Goal: Task Accomplishment & Management: Manage account settings

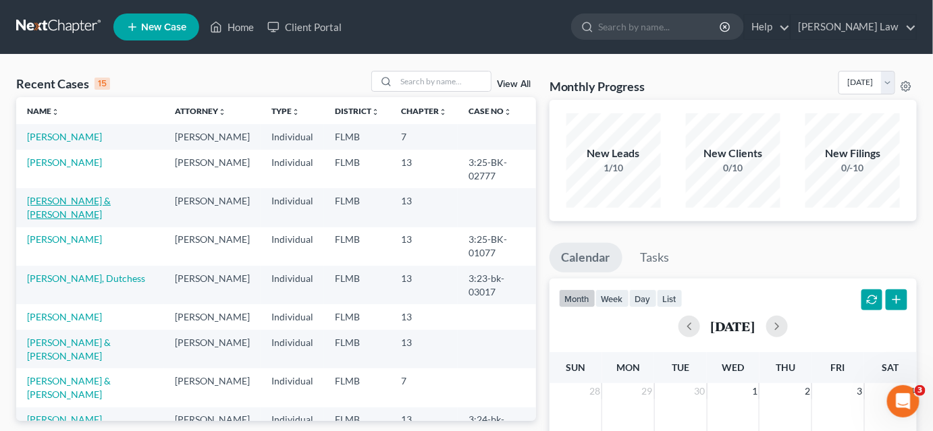
click at [74, 214] on link "[PERSON_NAME] & [PERSON_NAME]" at bounding box center [69, 207] width 84 height 25
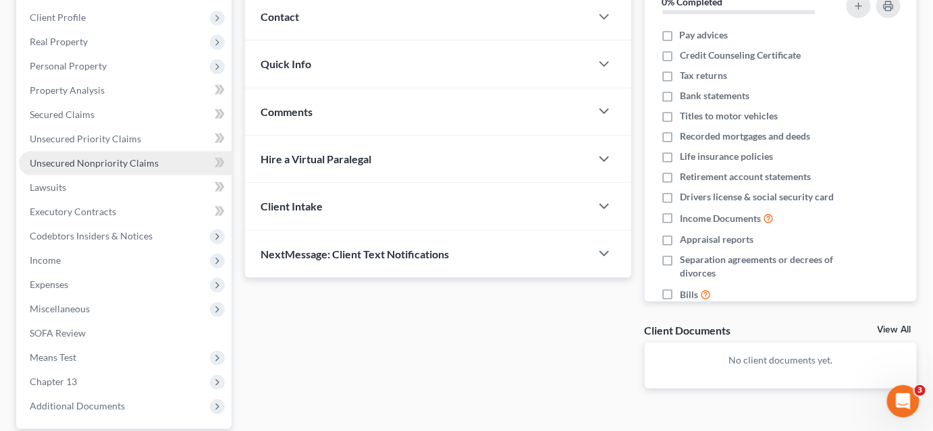
scroll to position [245, 0]
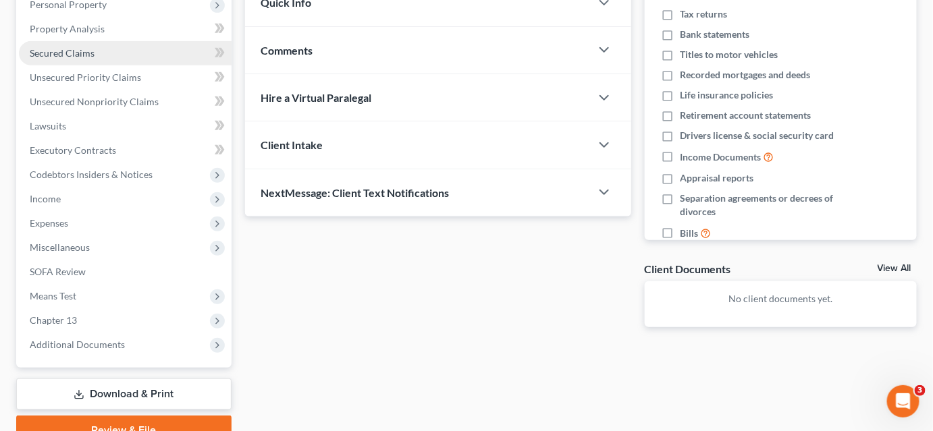
click at [88, 55] on span "Secured Claims" at bounding box center [62, 52] width 65 height 11
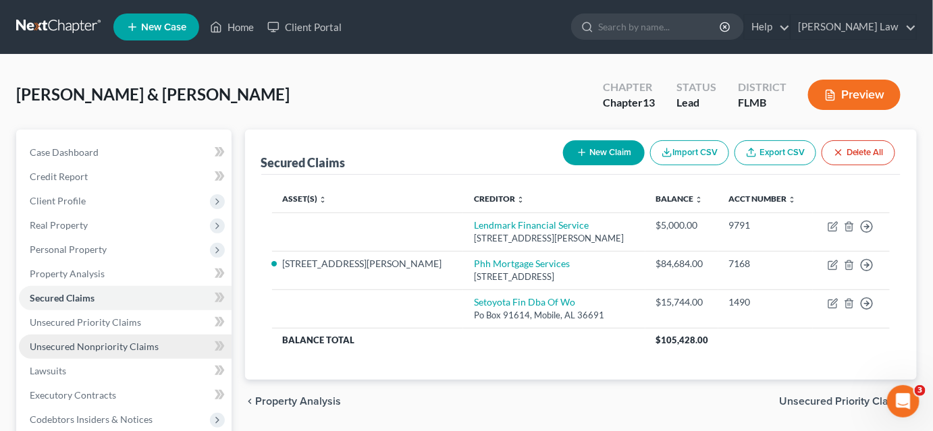
click at [161, 340] on link "Unsecured Nonpriority Claims" at bounding box center [125, 347] width 213 height 24
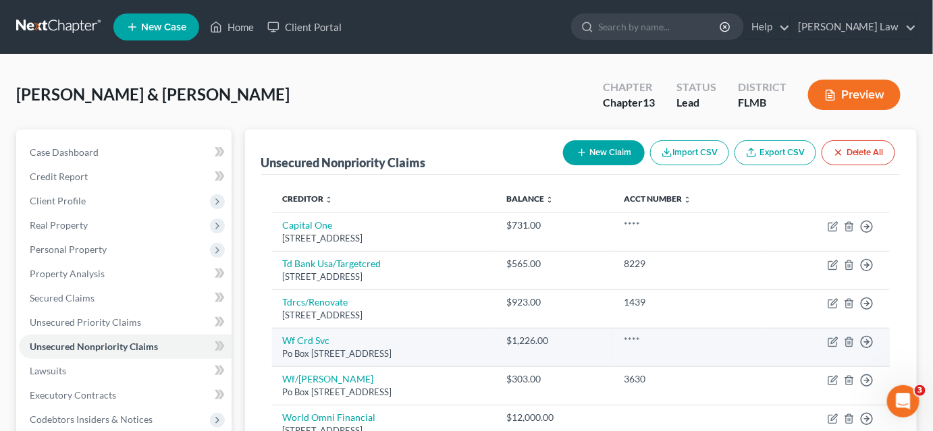
scroll to position [61, 0]
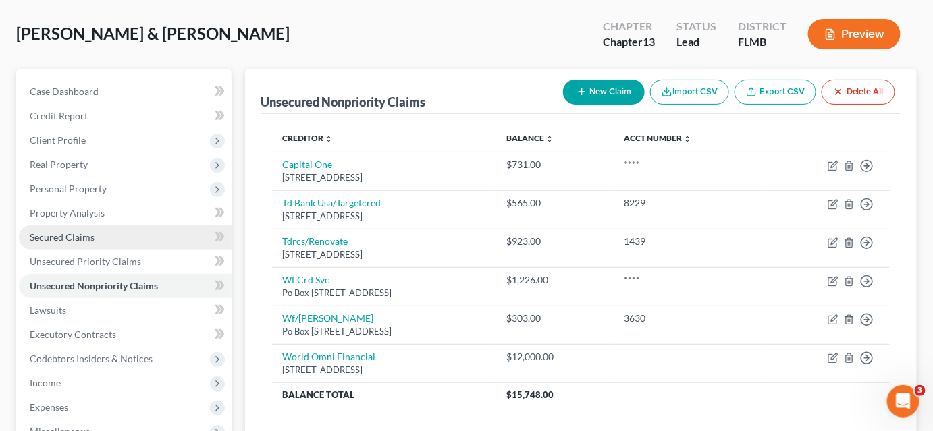
click at [133, 232] on link "Secured Claims" at bounding box center [125, 237] width 213 height 24
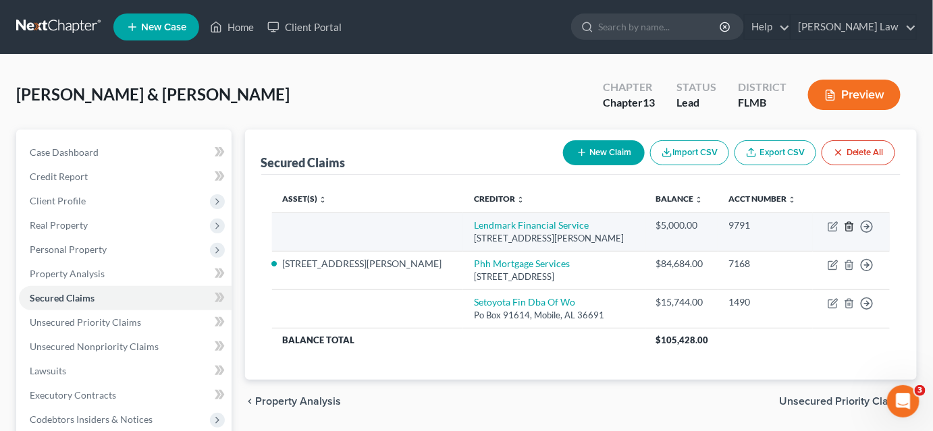
click at [848, 226] on line "button" at bounding box center [848, 227] width 0 height 3
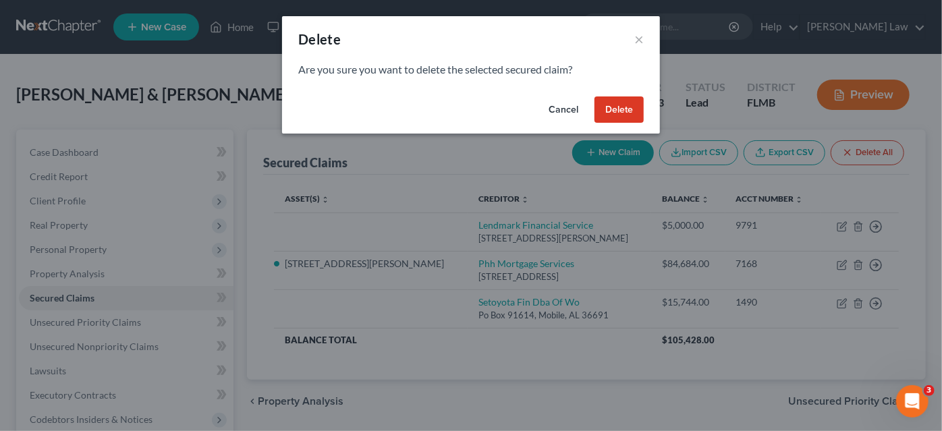
click at [630, 107] on button "Delete" at bounding box center [619, 110] width 49 height 27
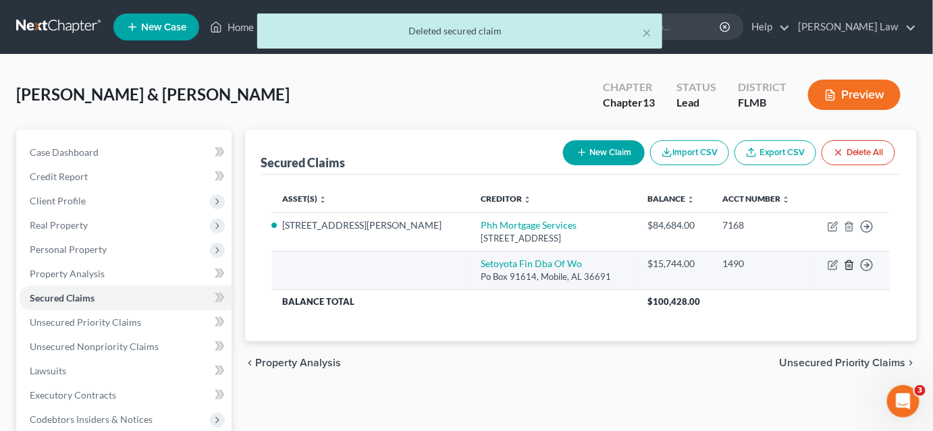
click at [846, 264] on icon "button" at bounding box center [849, 265] width 6 height 9
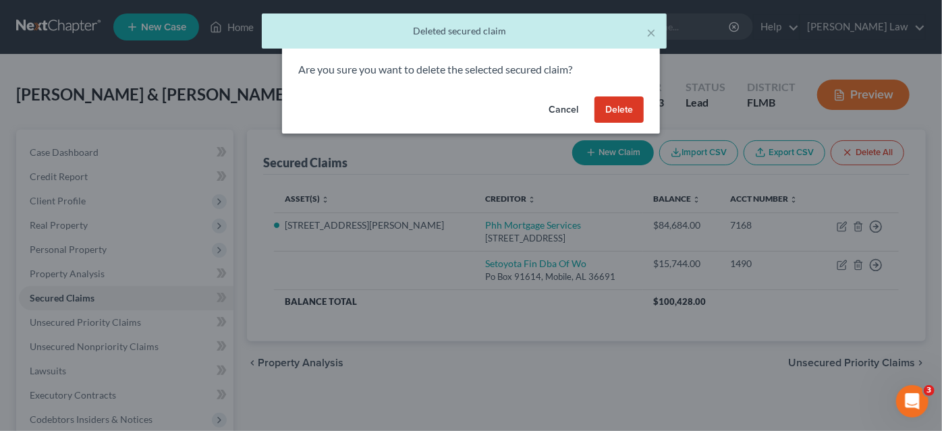
click at [622, 104] on button "Delete" at bounding box center [619, 110] width 49 height 27
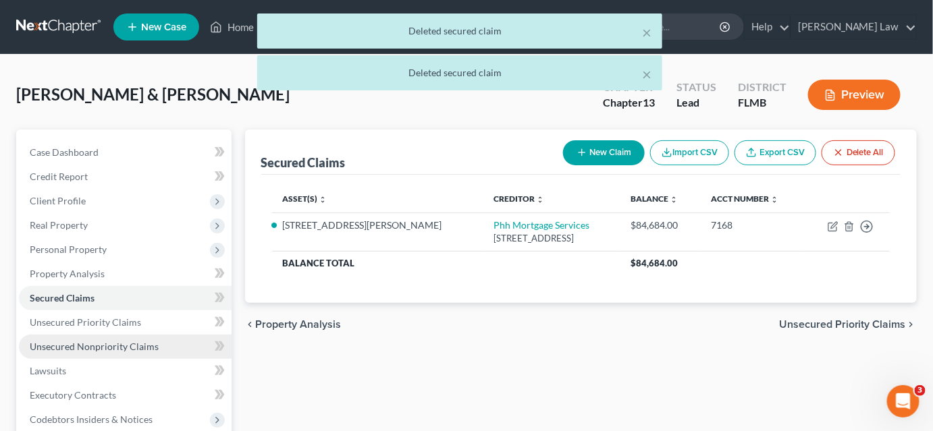
click at [137, 341] on span "Unsecured Nonpriority Claims" at bounding box center [94, 346] width 129 height 11
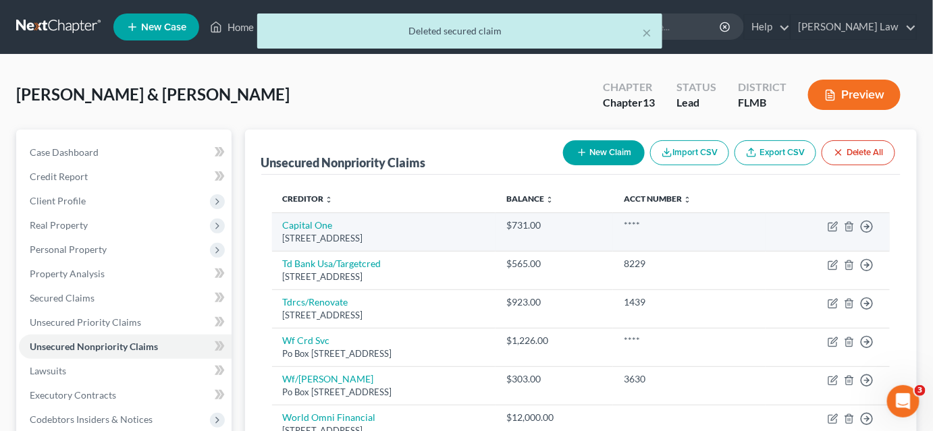
scroll to position [61, 0]
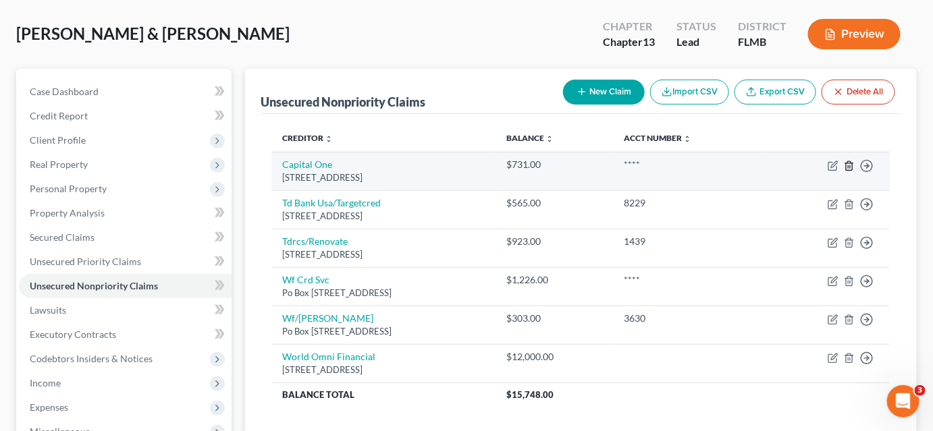
click at [848, 165] on line "button" at bounding box center [848, 166] width 0 height 3
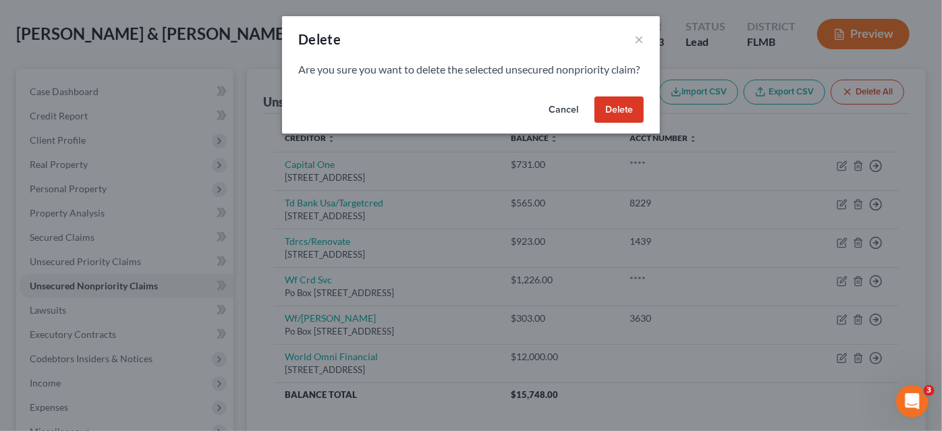
click at [608, 124] on button "Delete" at bounding box center [619, 110] width 49 height 27
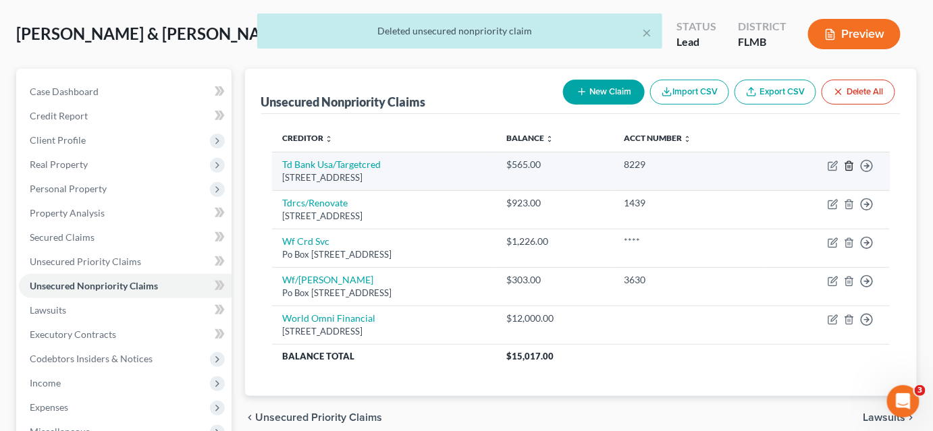
click at [851, 165] on icon "button" at bounding box center [849, 166] width 11 height 11
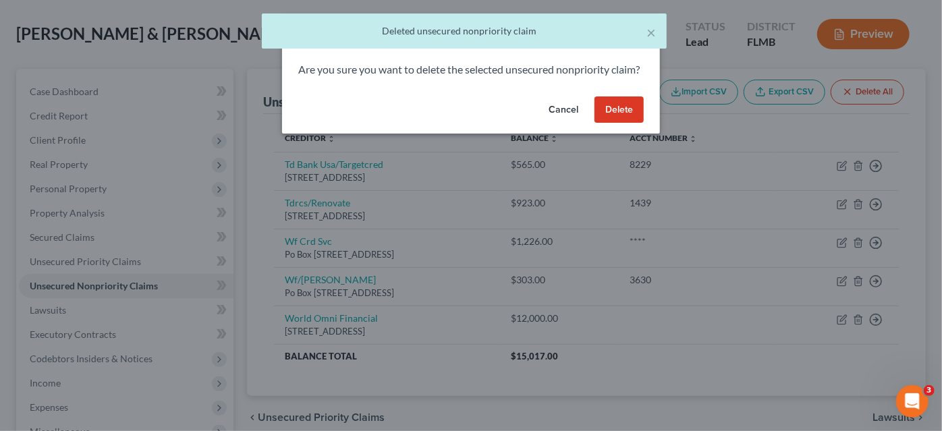
click at [624, 124] on button "Delete" at bounding box center [619, 110] width 49 height 27
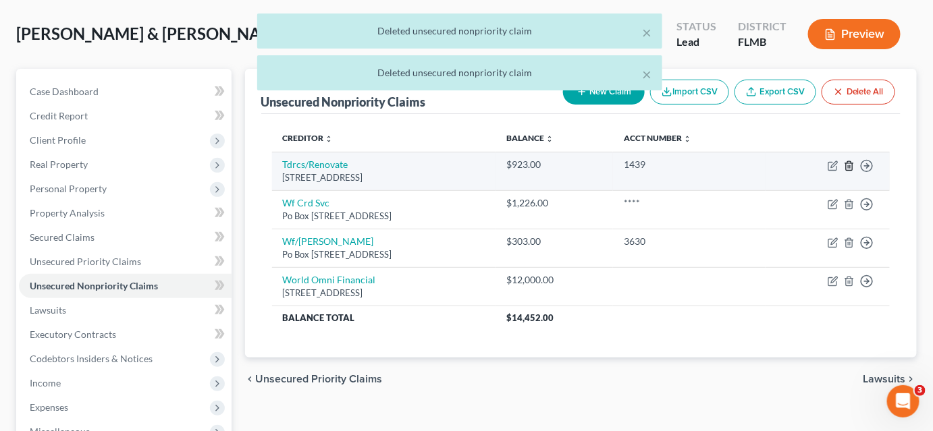
click at [849, 163] on icon "button" at bounding box center [849, 166] width 11 height 11
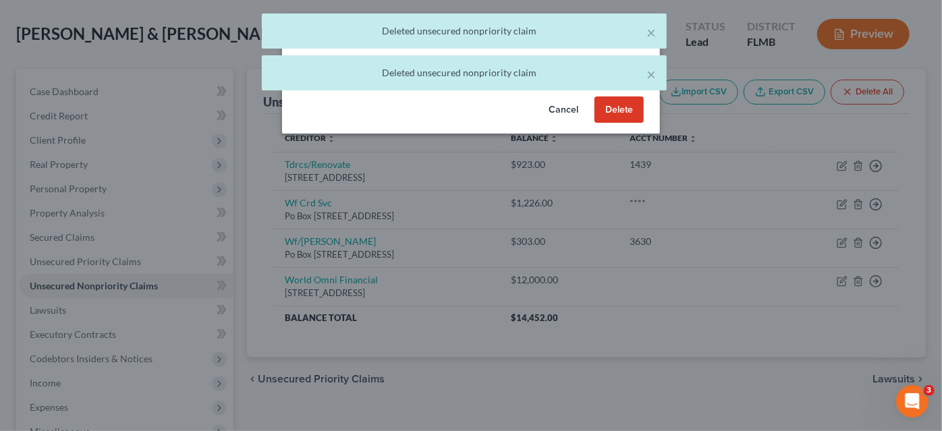
click at [626, 124] on button "Delete" at bounding box center [619, 110] width 49 height 27
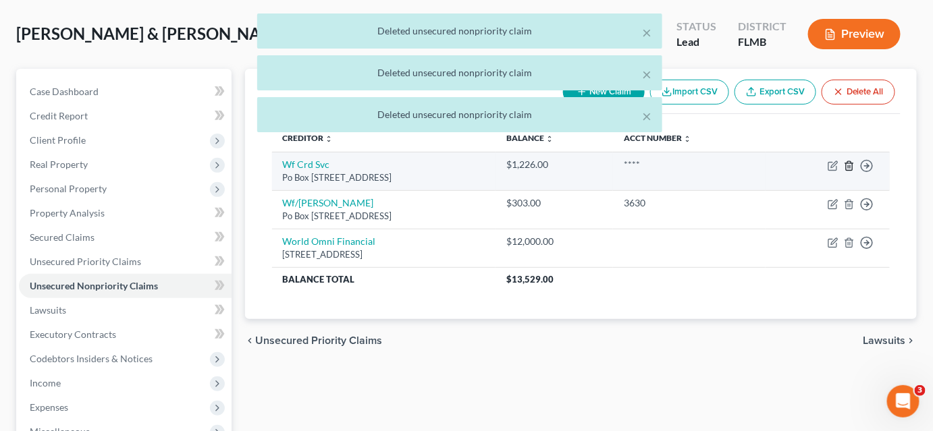
click at [848, 163] on polyline "button" at bounding box center [849, 163] width 8 height 0
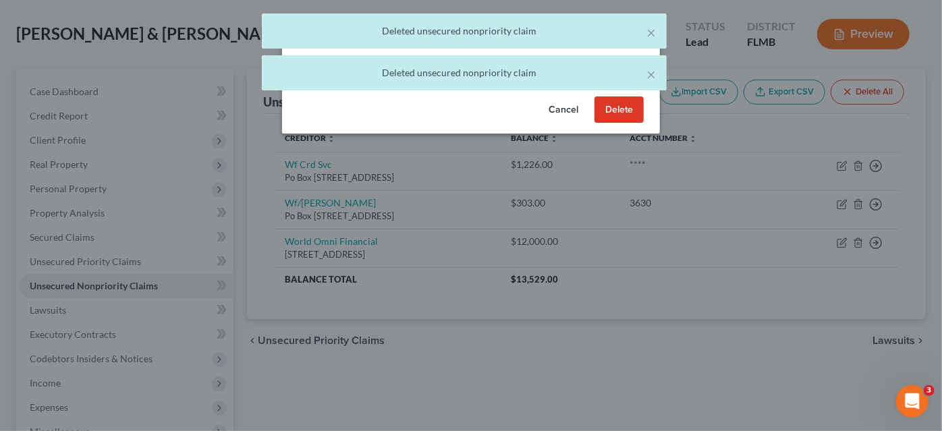
click at [622, 124] on button "Delete" at bounding box center [619, 110] width 49 height 27
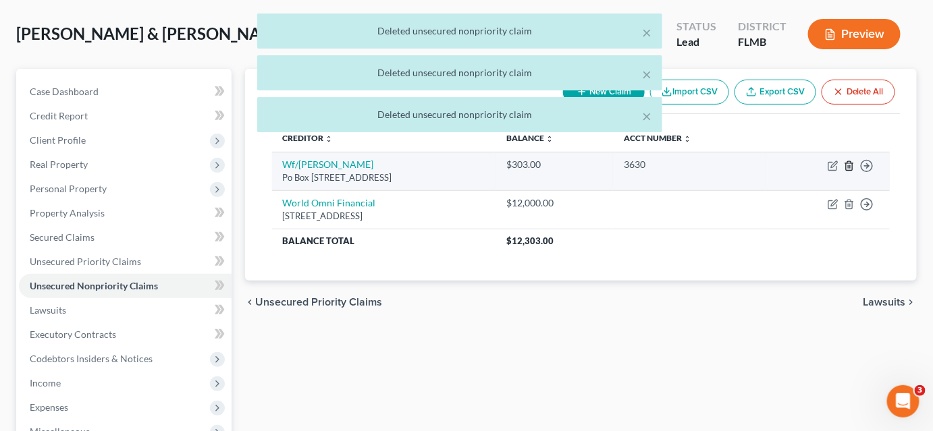
click at [854, 167] on icon "button" at bounding box center [849, 166] width 11 height 11
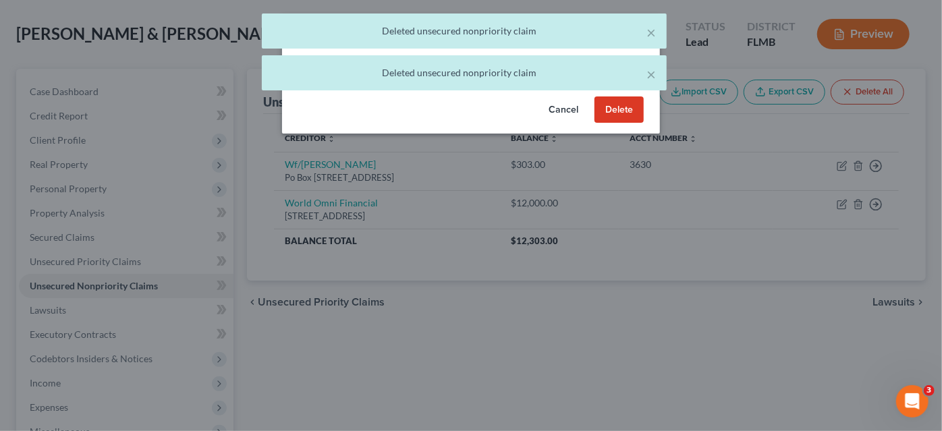
click at [602, 124] on button "Delete" at bounding box center [619, 110] width 49 height 27
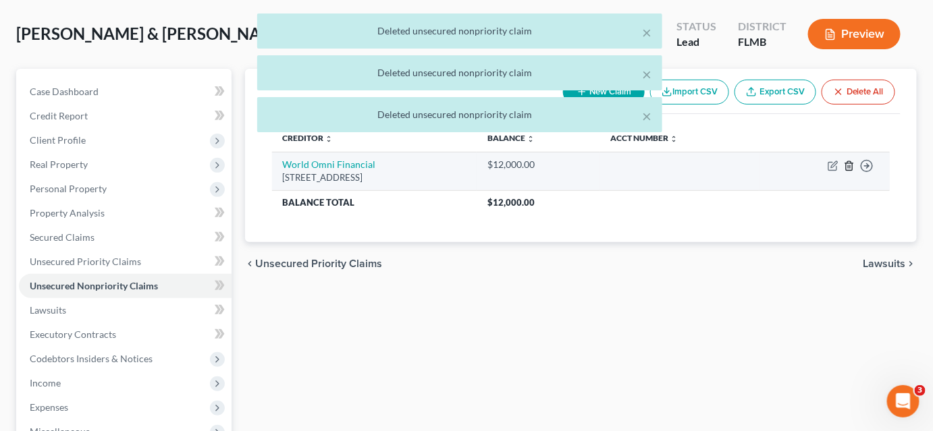
click at [848, 169] on icon "button" at bounding box center [849, 165] width 6 height 9
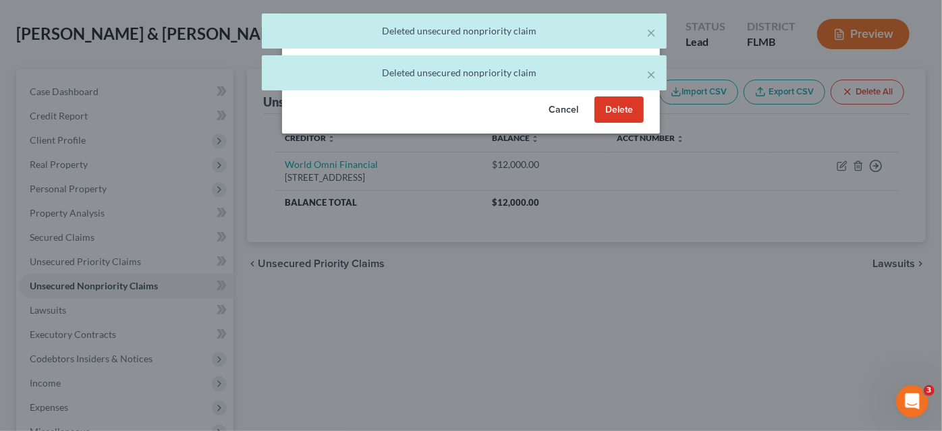
click at [618, 124] on button "Delete" at bounding box center [619, 110] width 49 height 27
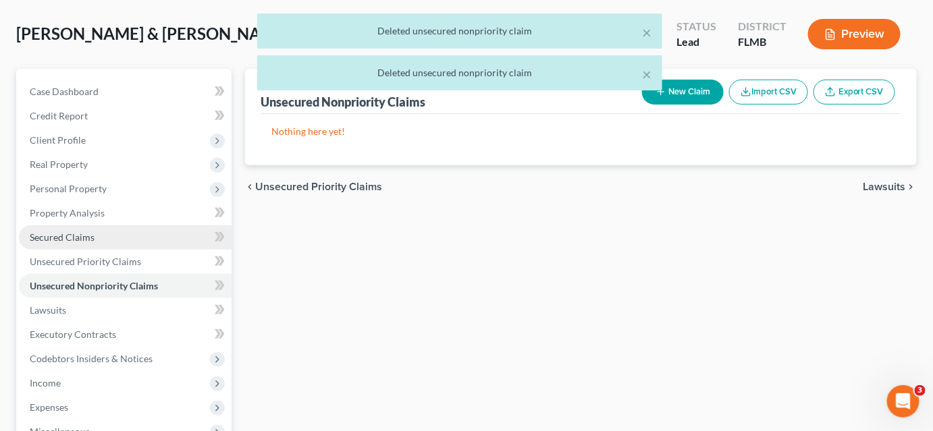
click at [114, 237] on link "Secured Claims" at bounding box center [125, 237] width 213 height 24
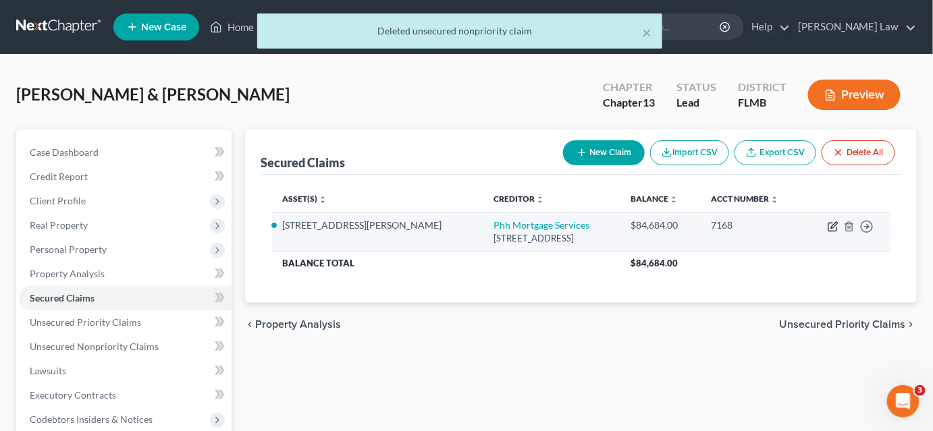
click at [831, 225] on icon "button" at bounding box center [833, 226] width 11 height 11
select select "33"
select select "2"
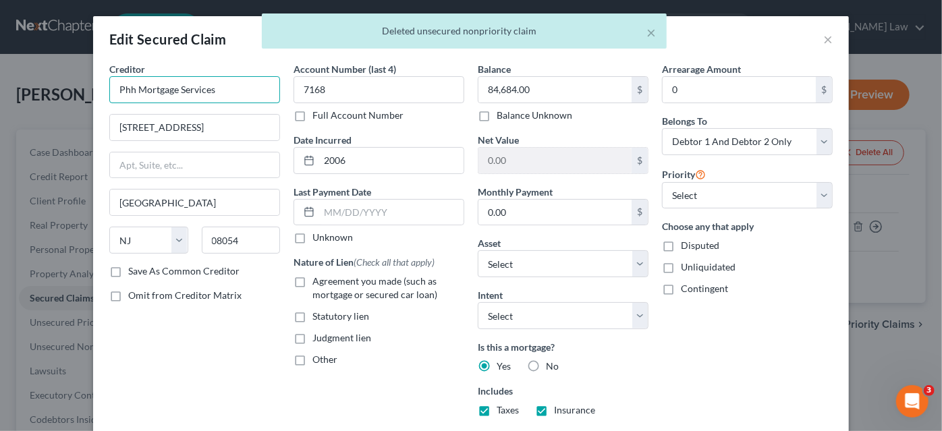
click at [212, 95] on input "Phh Mortgage Services" at bounding box center [194, 89] width 171 height 27
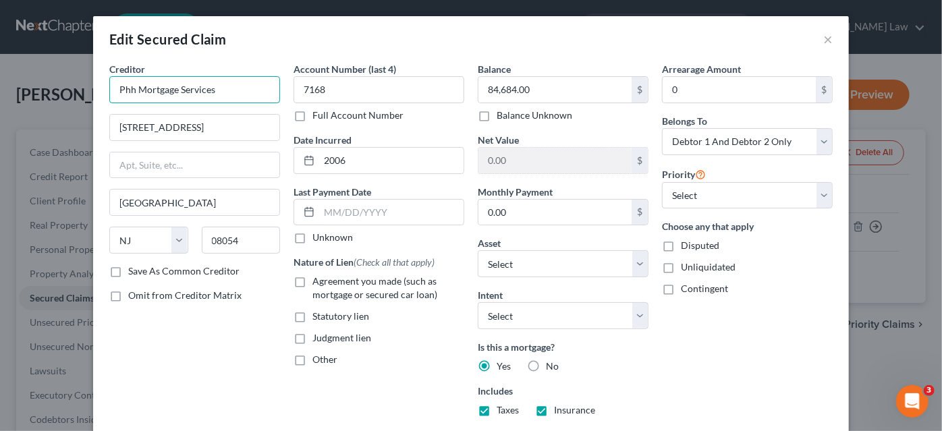
drag, startPoint x: 212, startPoint y: 95, endPoint x: 138, endPoint y: 96, distance: 74.3
click at [138, 96] on input "Phh Mortgage Services" at bounding box center [194, 89] width 171 height 27
type input "U.S. Bank National Associates"
click at [140, 124] on input "[STREET_ADDRESS]" at bounding box center [194, 128] width 169 height 26
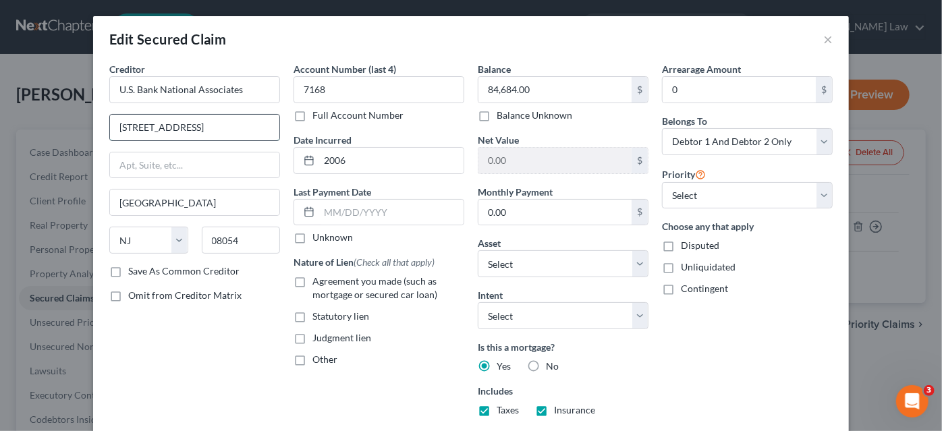
click at [140, 124] on input "[STREET_ADDRESS]" at bounding box center [194, 128] width 169 height 26
type input "C/O [PERSON_NAME]"
type input "[STREET_ADDRESS]"
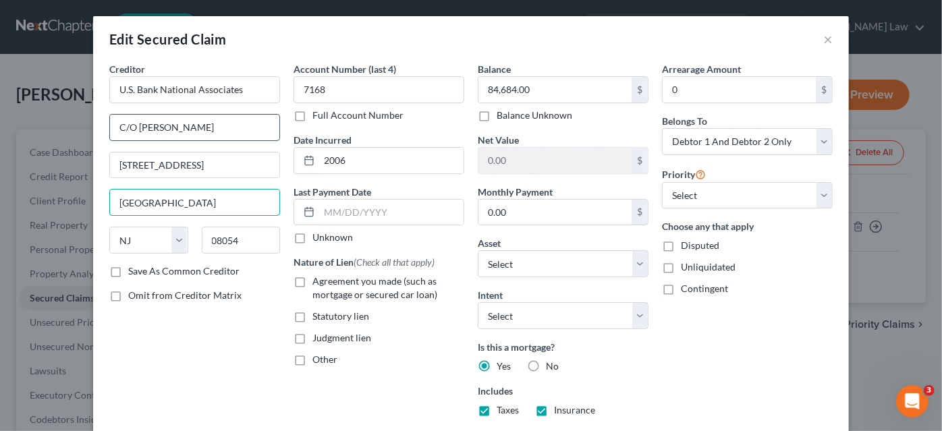
type input "[GEOGRAPHIC_DATA]"
select select "9"
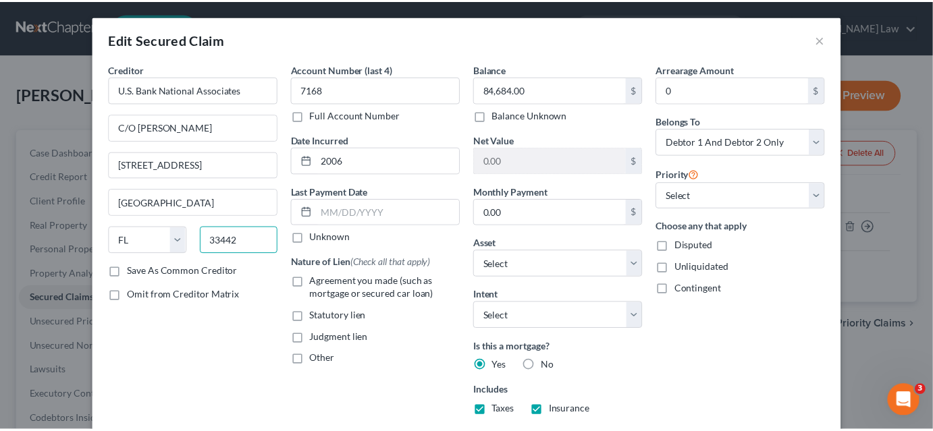
scroll to position [178, 0]
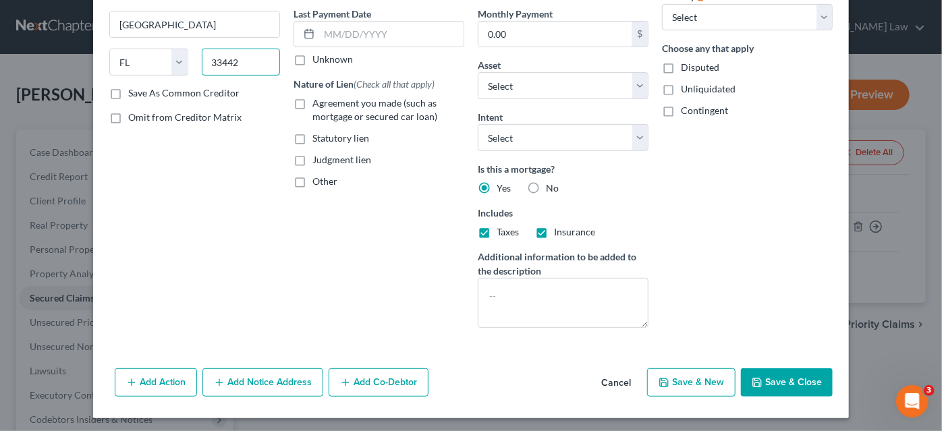
type input "33442"
click at [747, 377] on button "Save & Close" at bounding box center [787, 383] width 92 height 28
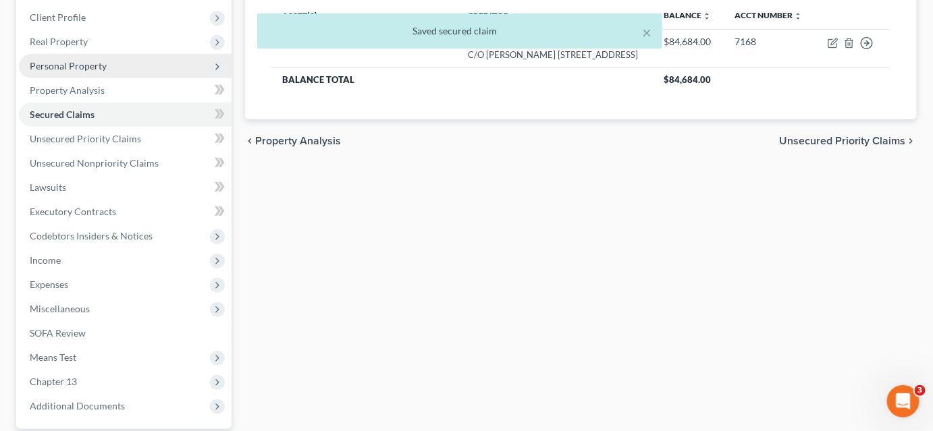
scroll to position [245, 0]
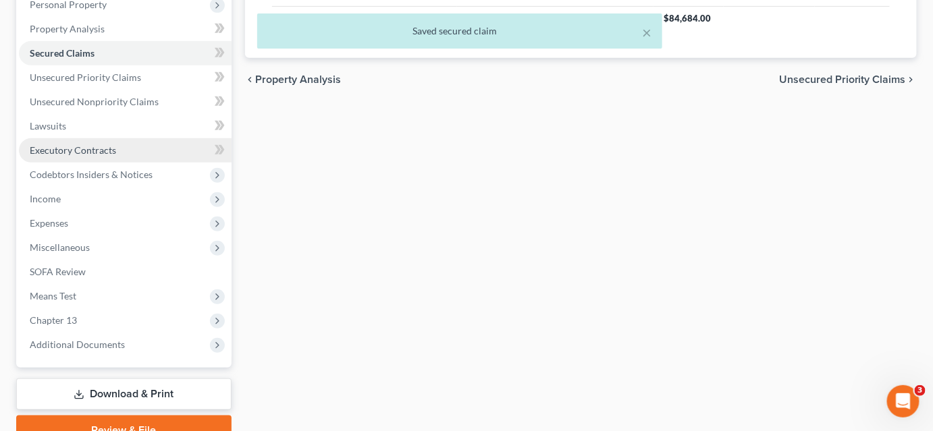
click at [130, 389] on link "Download & Print" at bounding box center [123, 395] width 215 height 32
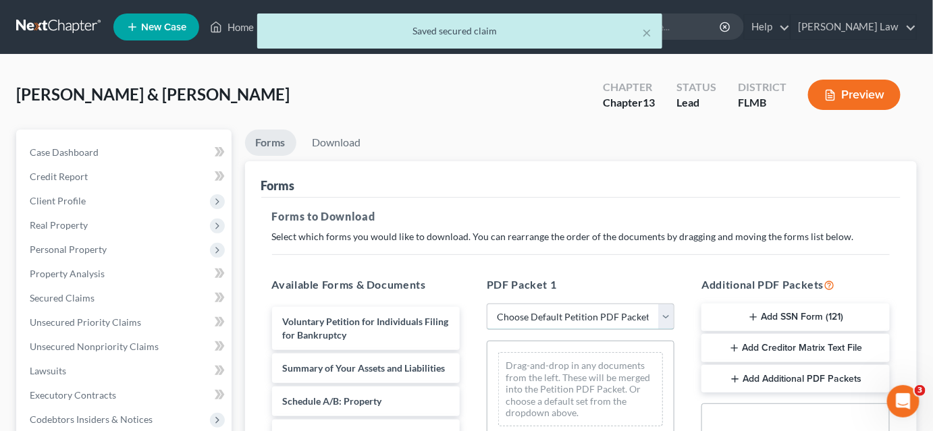
click at [514, 325] on select "Choose Default Petition PDF Packet Complete Bankruptcy Petition (all forms and …" at bounding box center [581, 317] width 188 height 27
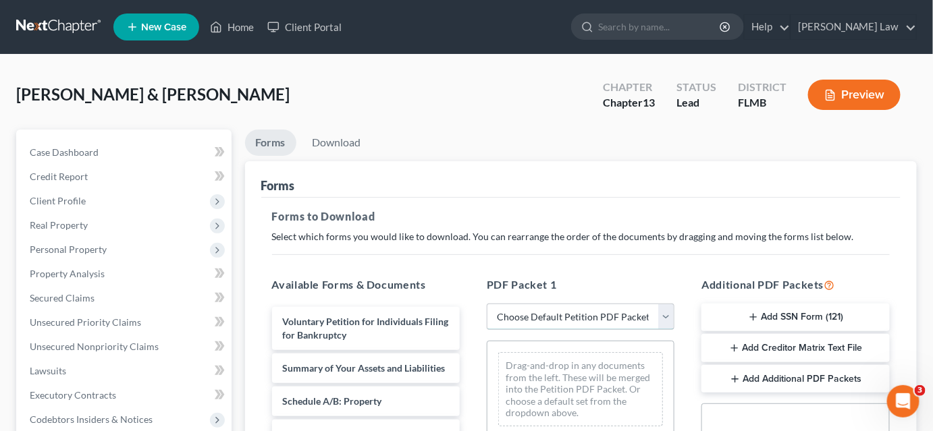
select select "1"
click at [487, 304] on select "Choose Default Petition PDF Packet Complete Bankruptcy Petition (all forms and …" at bounding box center [581, 317] width 188 height 27
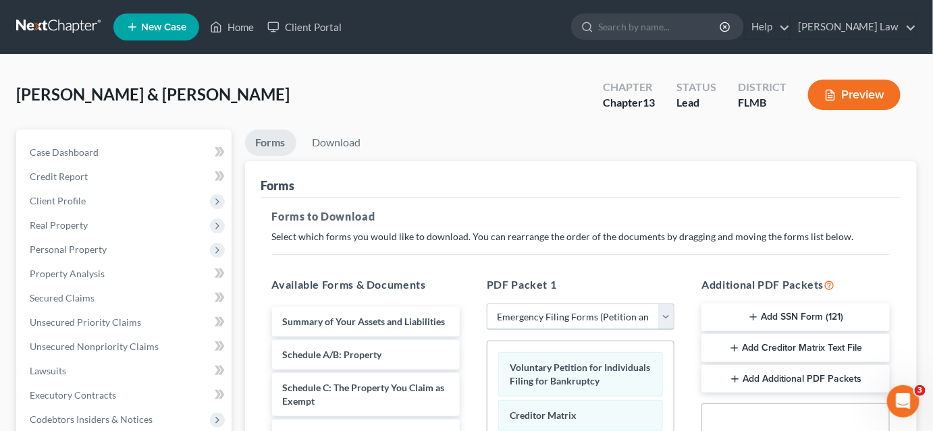
scroll to position [184, 0]
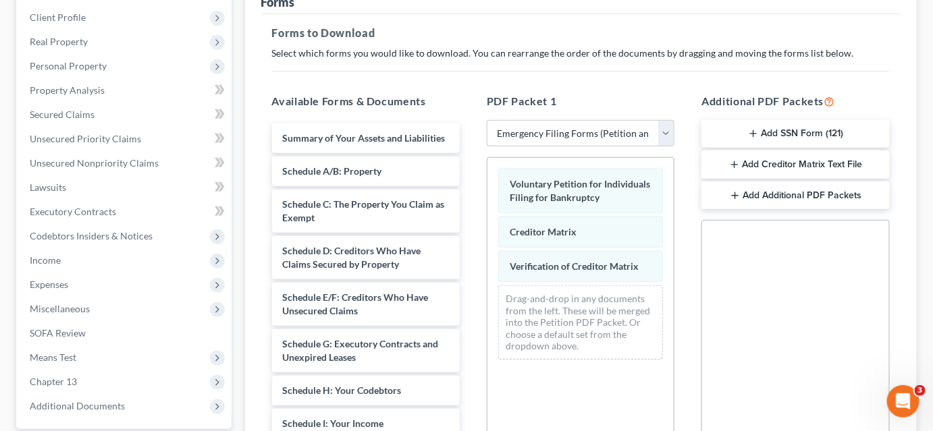
click at [757, 167] on button "Add Creditor Matrix Text File" at bounding box center [795, 165] width 188 height 28
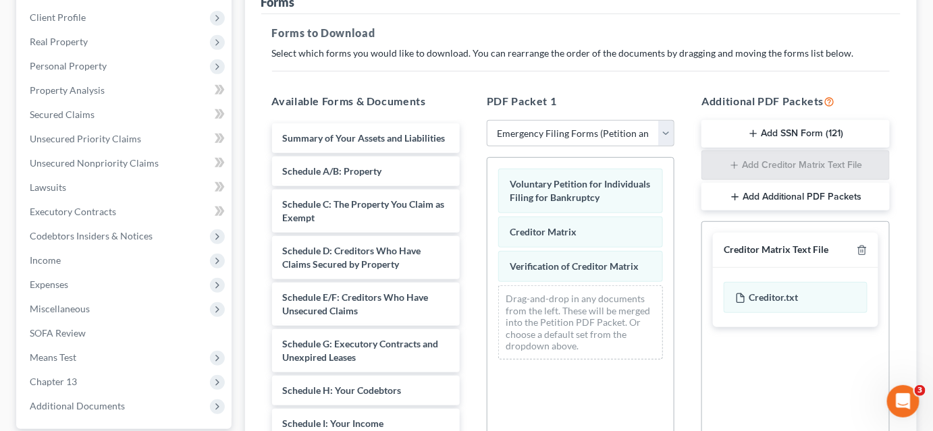
click at [770, 134] on button "Add SSN Form (121)" at bounding box center [795, 134] width 188 height 28
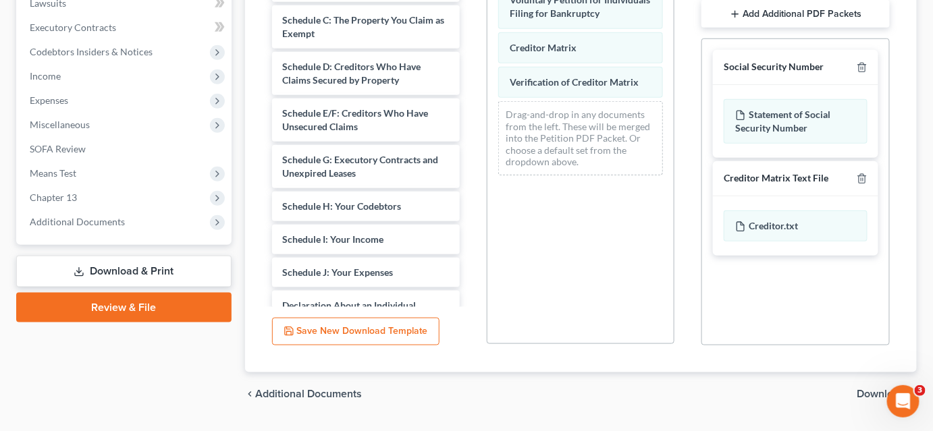
scroll to position [402, 0]
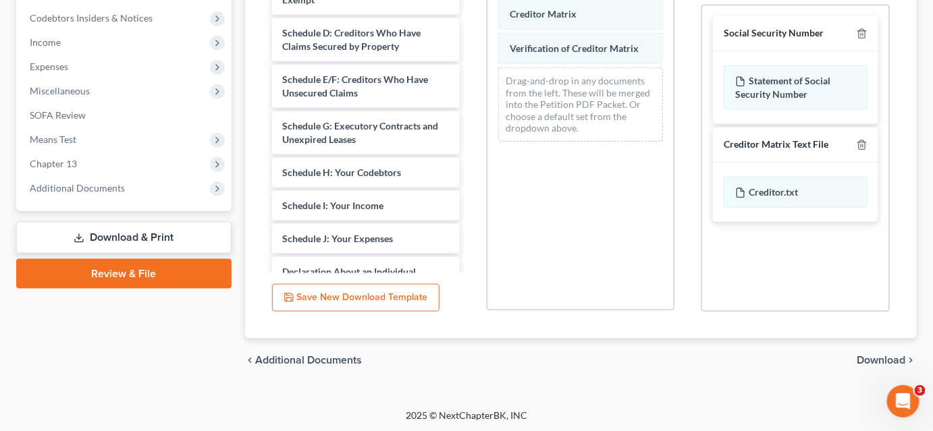
click at [859, 357] on span "Download" at bounding box center [881, 360] width 49 height 11
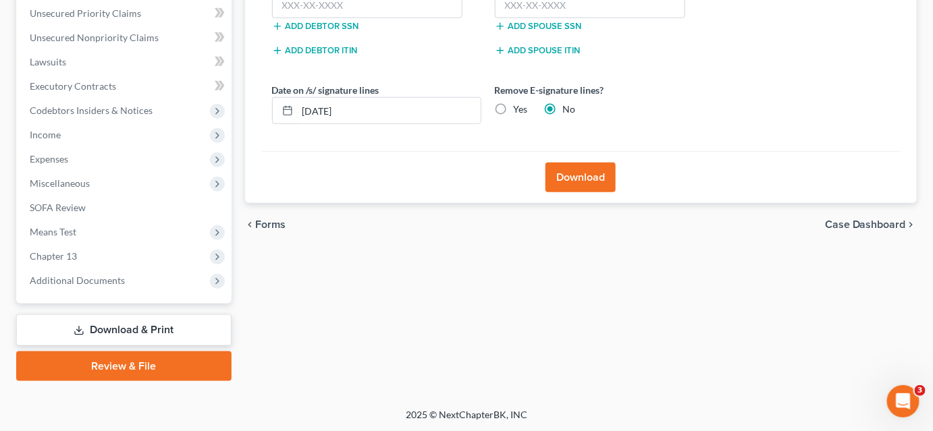
scroll to position [125, 0]
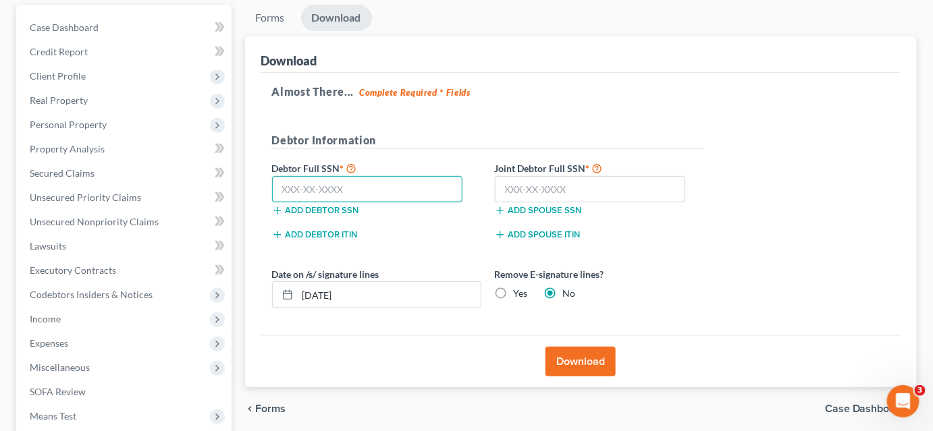
click at [308, 193] on input "text" at bounding box center [367, 189] width 191 height 27
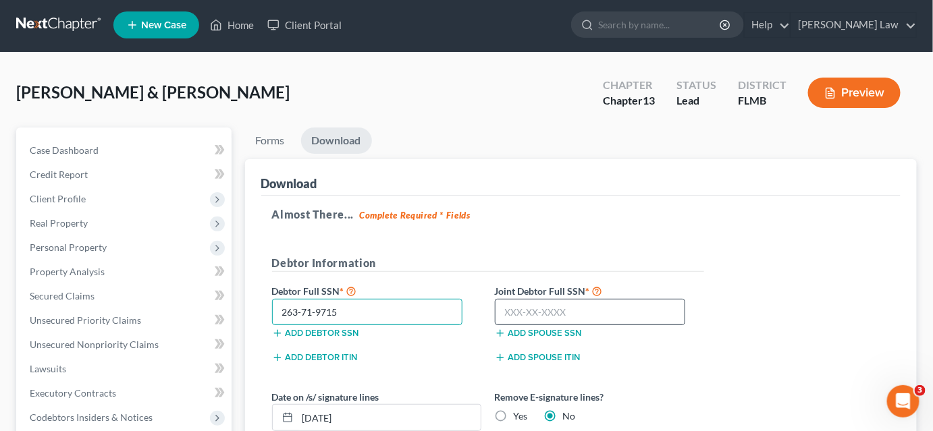
type input "263-71-9715"
click at [514, 306] on input "text" at bounding box center [590, 312] width 191 height 27
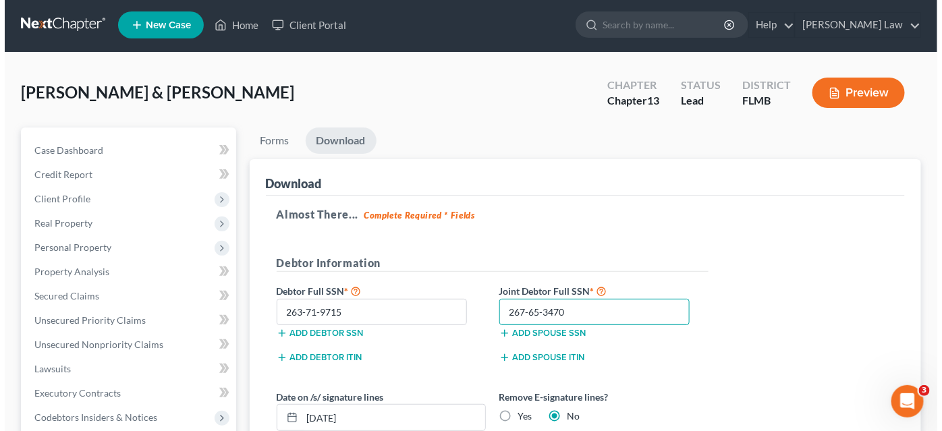
scroll to position [125, 0]
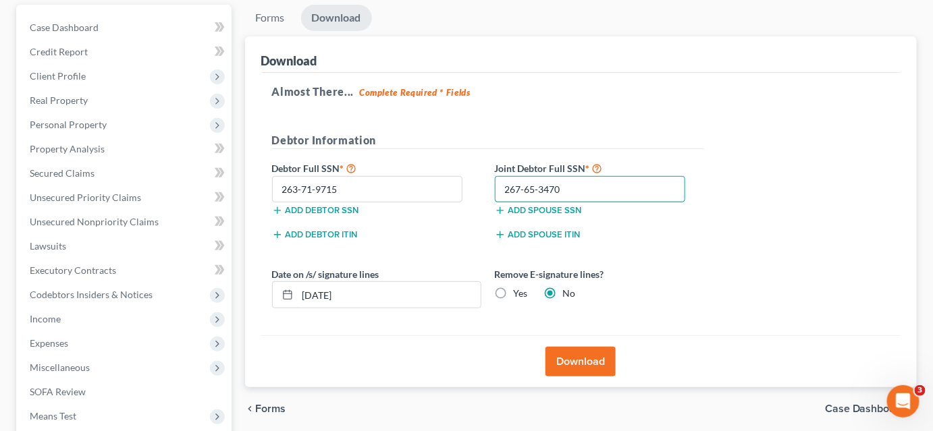
type input "267-65-3470"
click at [565, 358] on button "Download" at bounding box center [580, 362] width 70 height 30
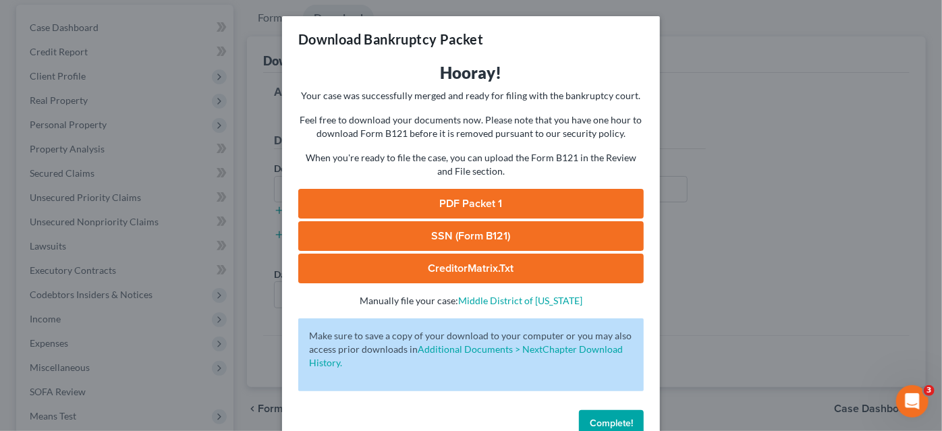
click at [479, 192] on link "PDF Packet 1" at bounding box center [471, 204] width 346 height 30
click at [510, 240] on link "SSN (Form B121)" at bounding box center [471, 236] width 346 height 30
click at [448, 261] on link "CreditorMatrix.txt" at bounding box center [471, 269] width 346 height 30
